Goal: Obtain resource: Download file/media

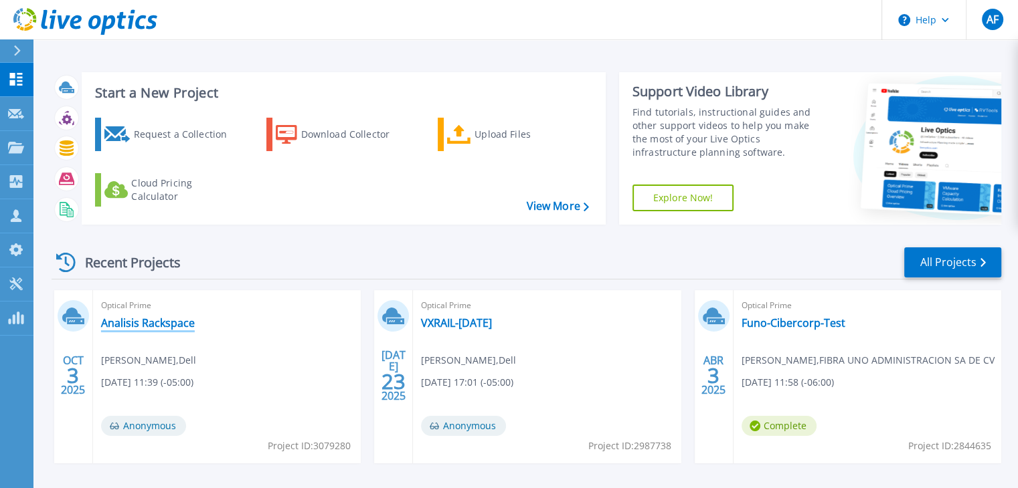
click at [174, 325] on link "Analisis Rackspace" at bounding box center [148, 322] width 94 height 13
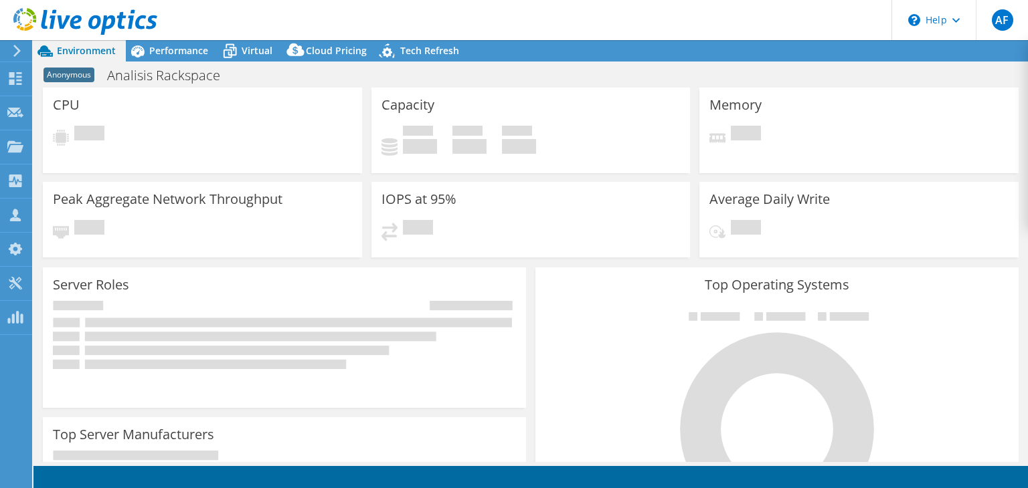
select select "USD"
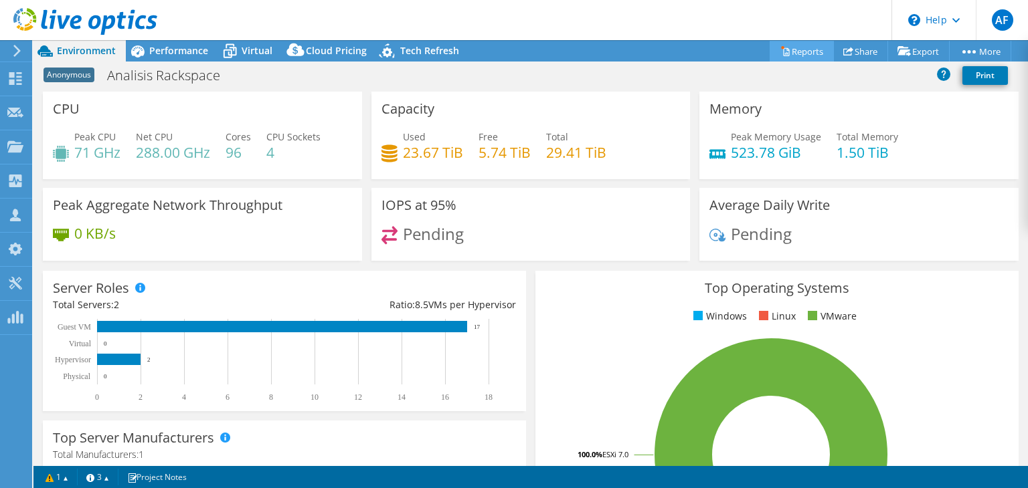
click at [808, 58] on link "Reports" at bounding box center [801, 51] width 64 height 21
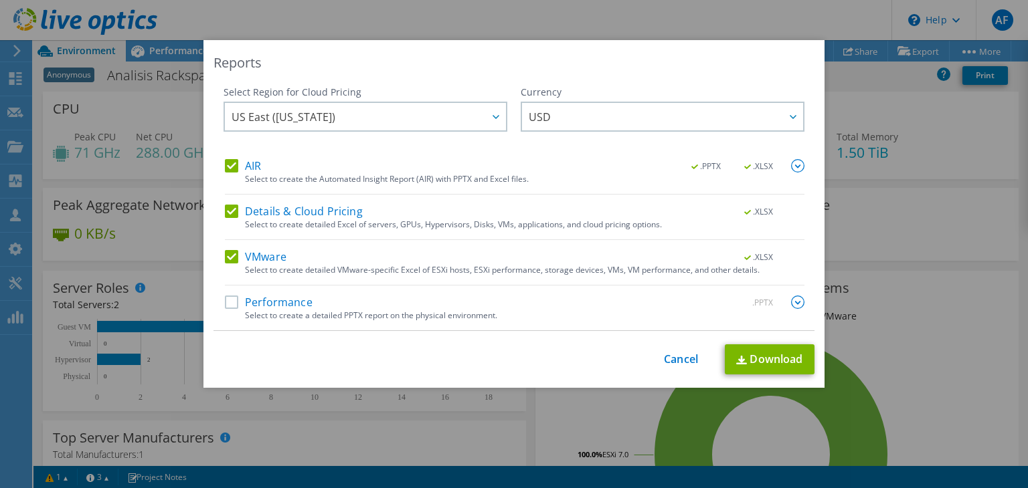
click at [225, 305] on label "Performance" at bounding box center [269, 302] width 88 height 13
click at [0, 0] on input "Performance" at bounding box center [0, 0] width 0 height 0
click at [747, 363] on link "Download" at bounding box center [770, 360] width 90 height 30
click at [792, 14] on div "Reports Select Region for Cloud Pricing Asia Pacific (Hong Kong) Asia Pacific (…" at bounding box center [514, 244] width 1028 height 488
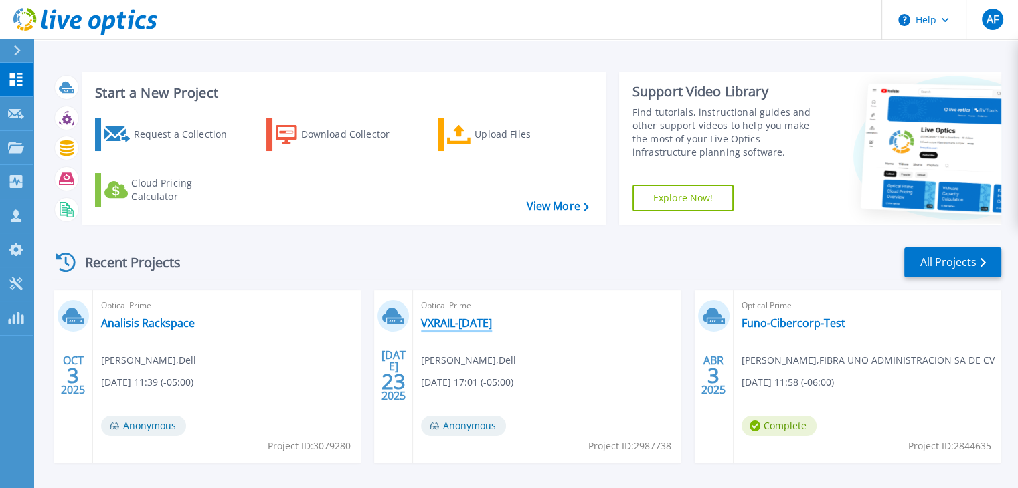
click at [456, 323] on link "VXRAIL-[DATE]" at bounding box center [456, 322] width 71 height 13
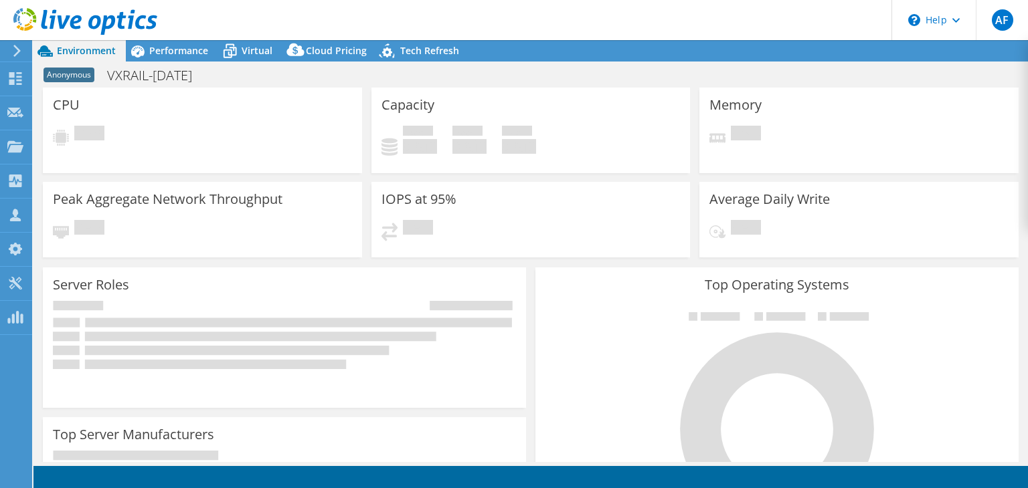
select select "USD"
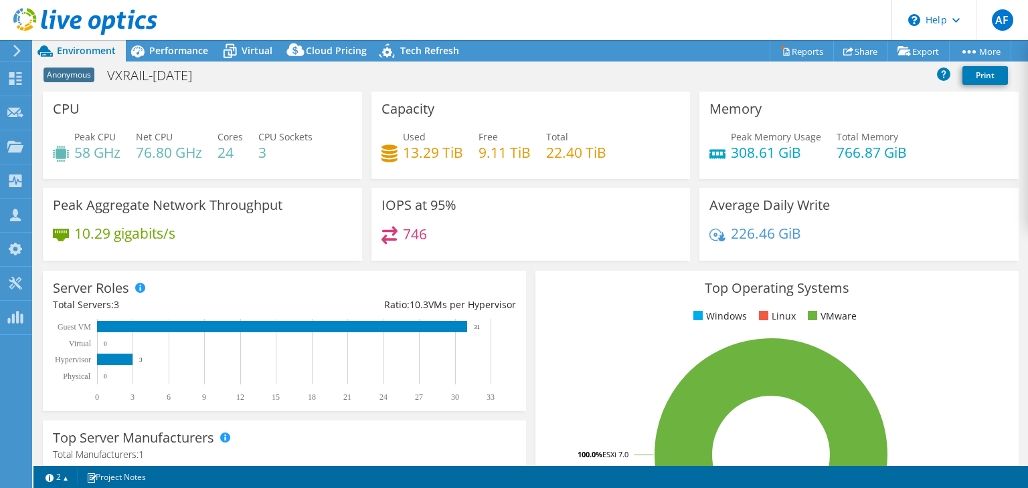
click at [703, 58] on div "Project Actions Project Actions Reports Share Export vSAN ReadyNode Sizer" at bounding box center [530, 50] width 994 height 21
click at [780, 49] on icon at bounding box center [785, 51] width 10 height 10
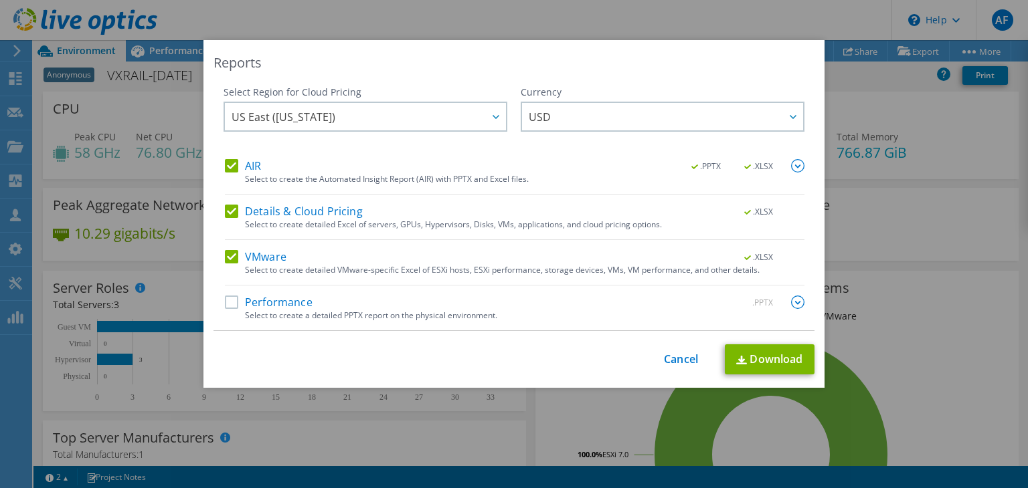
click at [229, 307] on label "Performance" at bounding box center [269, 302] width 88 height 13
click at [0, 0] on input "Performance" at bounding box center [0, 0] width 0 height 0
click at [745, 371] on link "Download" at bounding box center [770, 360] width 90 height 30
click at [676, 357] on link "Cancel" at bounding box center [681, 359] width 34 height 13
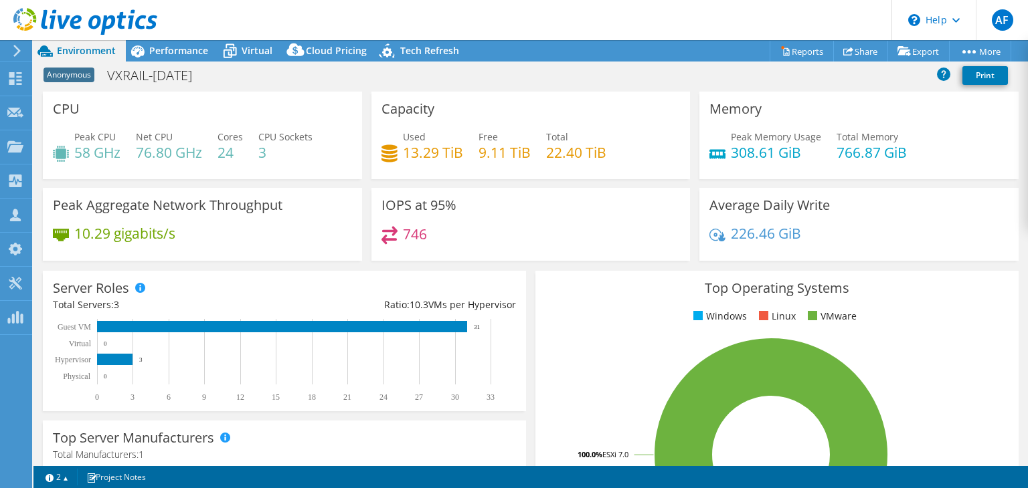
click at [64, 15] on icon at bounding box center [85, 21] width 144 height 27
